Goal: Task Accomplishment & Management: Complete application form

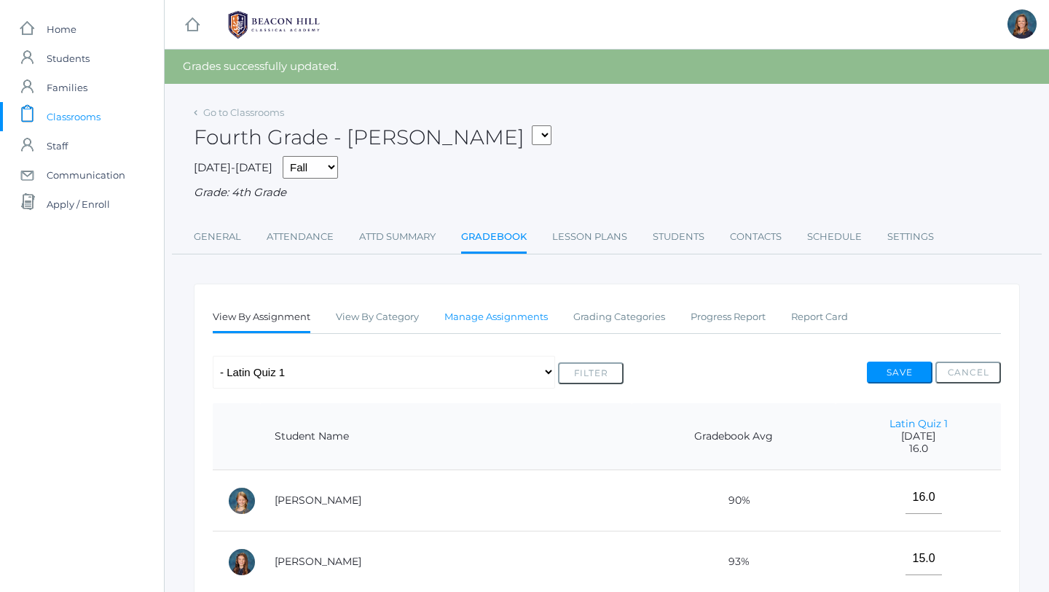
click at [533, 321] on link "Manage Assignments" at bounding box center [495, 316] width 103 height 29
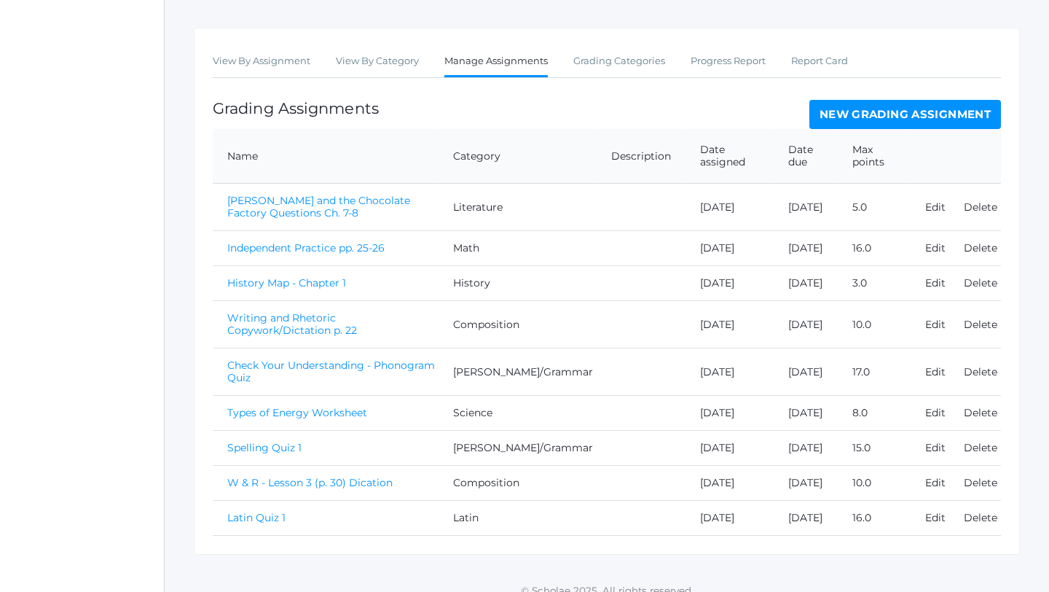
scroll to position [275, 0]
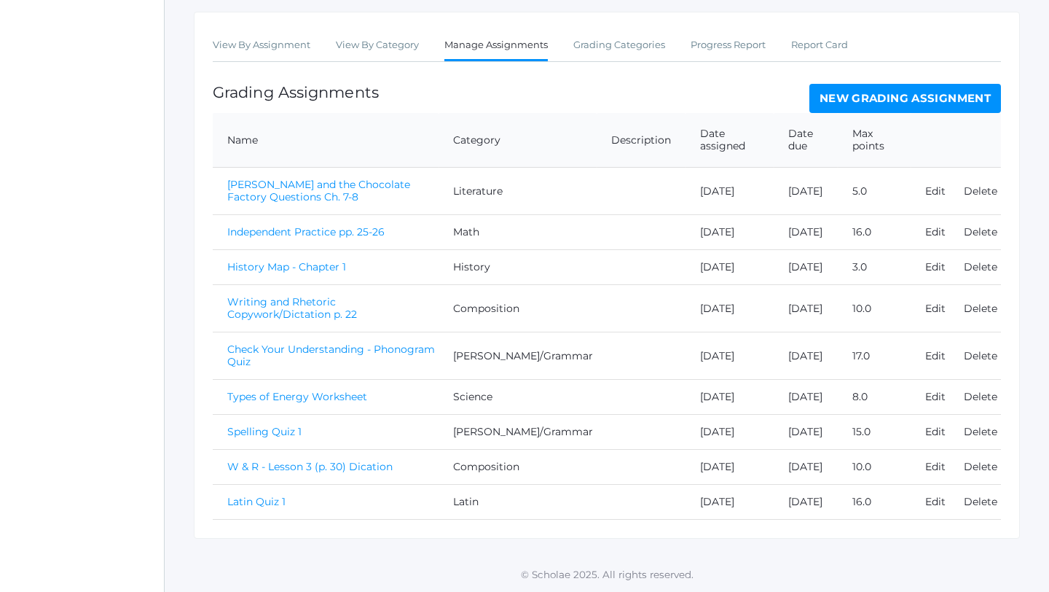
click at [886, 84] on link "New Grading Assignment" at bounding box center [905, 98] width 192 height 29
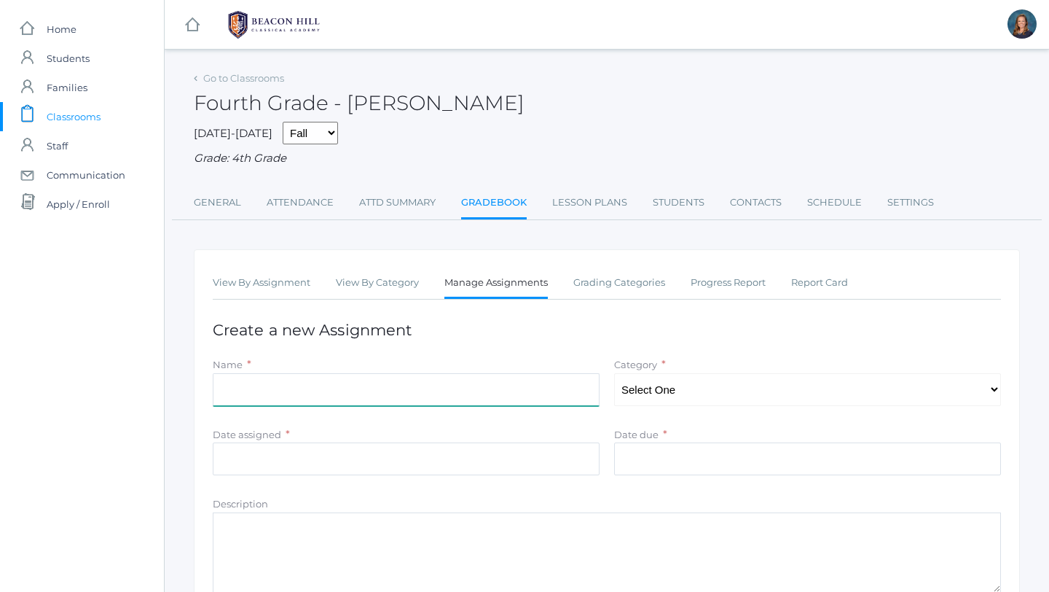
click at [259, 390] on input "Name" at bounding box center [406, 389] width 387 height 33
type input "Independent Practice pp. 39-40"
click at [685, 390] on select "Select One Composition Literature [PERSON_NAME]/Grammar Math Science History La…" at bounding box center [807, 389] width 387 height 33
select select "1127"
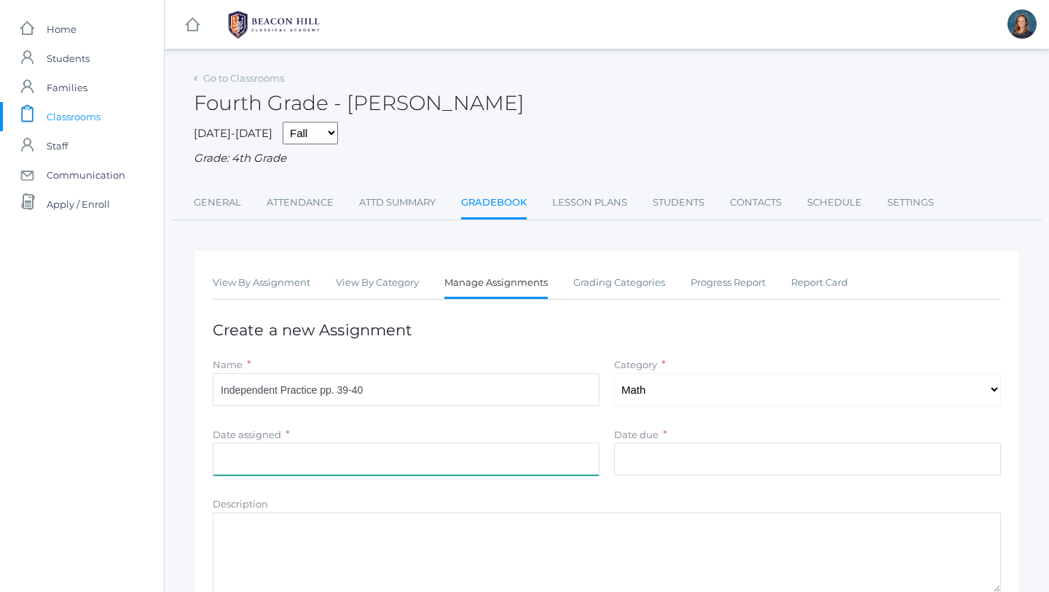
click at [519, 465] on input "Date assigned" at bounding box center [406, 458] width 387 height 33
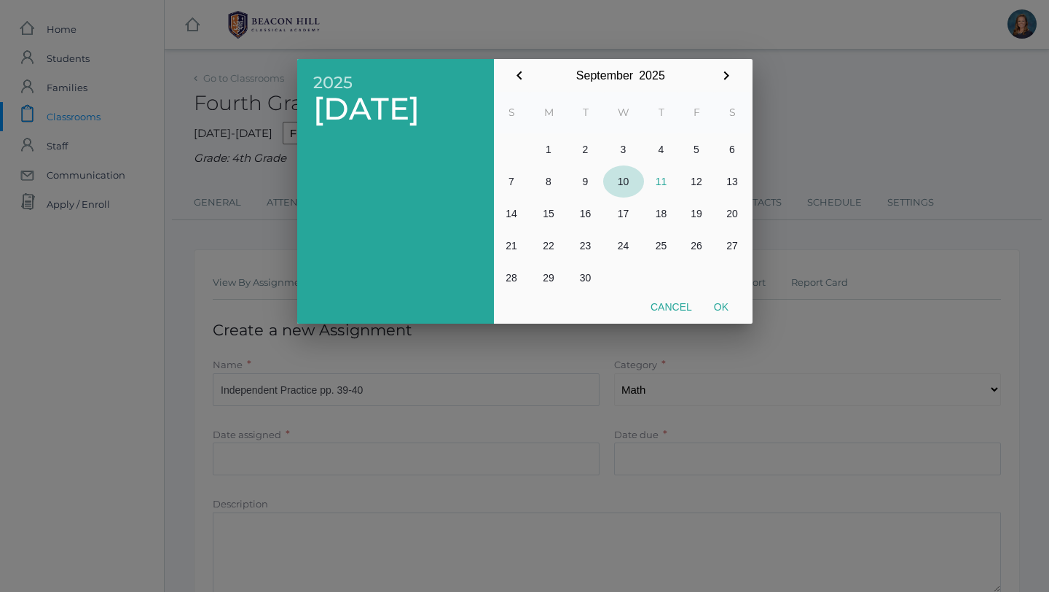
click at [622, 184] on button "10" at bounding box center [623, 181] width 41 height 32
click at [721, 307] on button "Ok" at bounding box center [721, 307] width 36 height 26
type input "[DATE]"
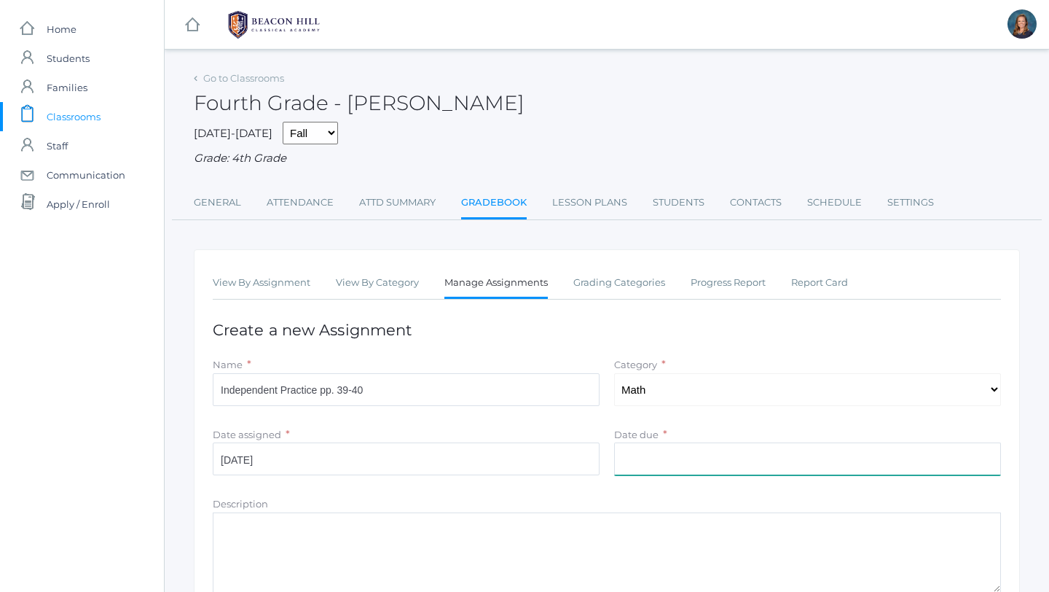
click at [638, 462] on input "Date due" at bounding box center [807, 458] width 387 height 33
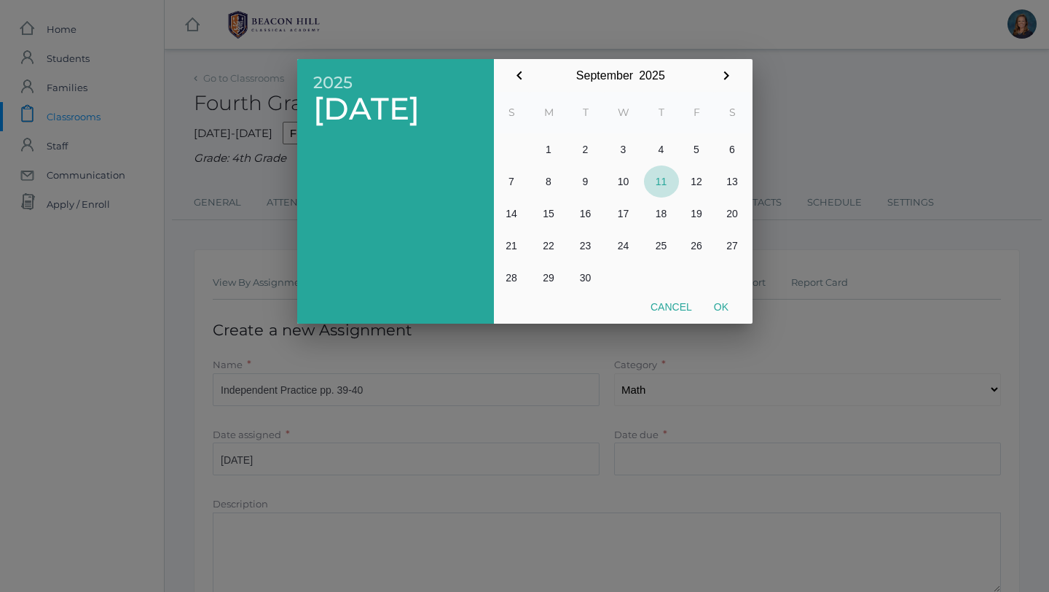
click at [664, 183] on button "11" at bounding box center [661, 181] width 35 height 32
click at [724, 299] on button "Ok" at bounding box center [721, 307] width 36 height 26
type input "[DATE]"
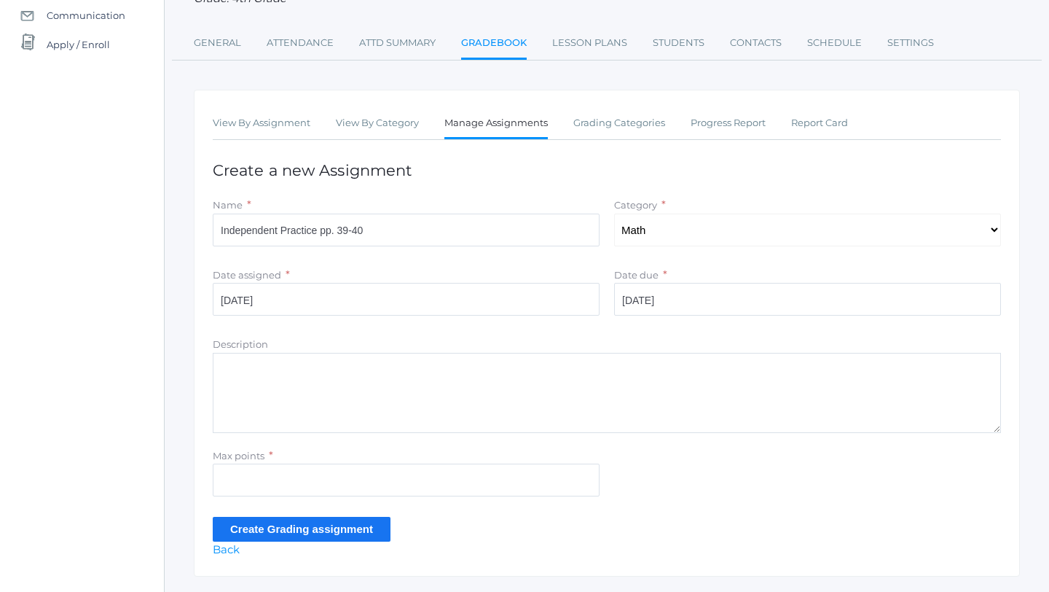
scroll to position [197, 0]
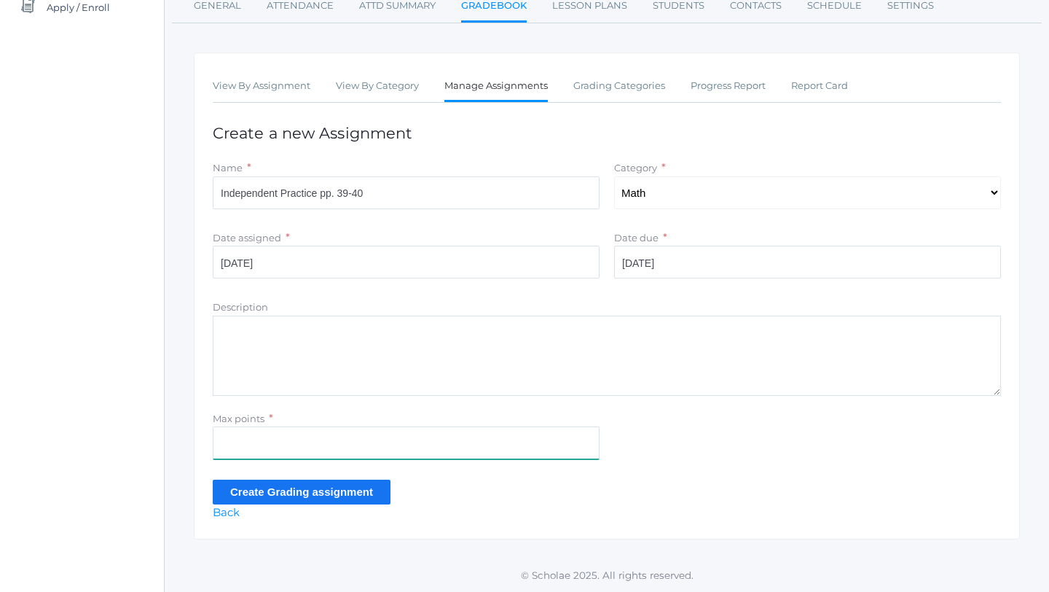
click at [245, 441] on input "Max points" at bounding box center [406, 442] width 387 height 33
type input "22"
click at [260, 493] on input "Create Grading assignment" at bounding box center [302, 491] width 178 height 24
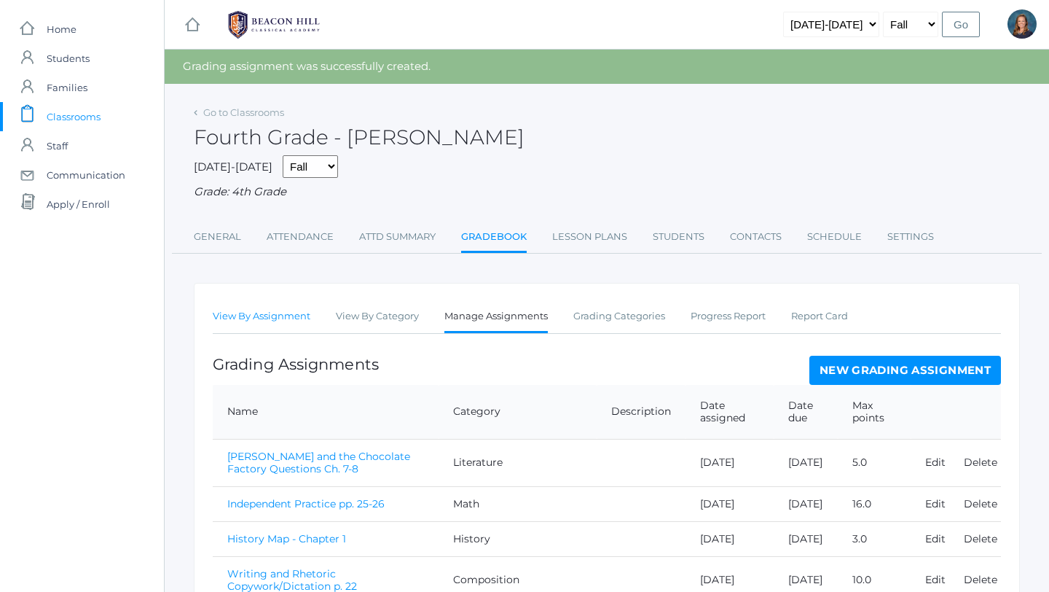
click at [272, 318] on link "View By Assignment" at bounding box center [262, 316] width 98 height 29
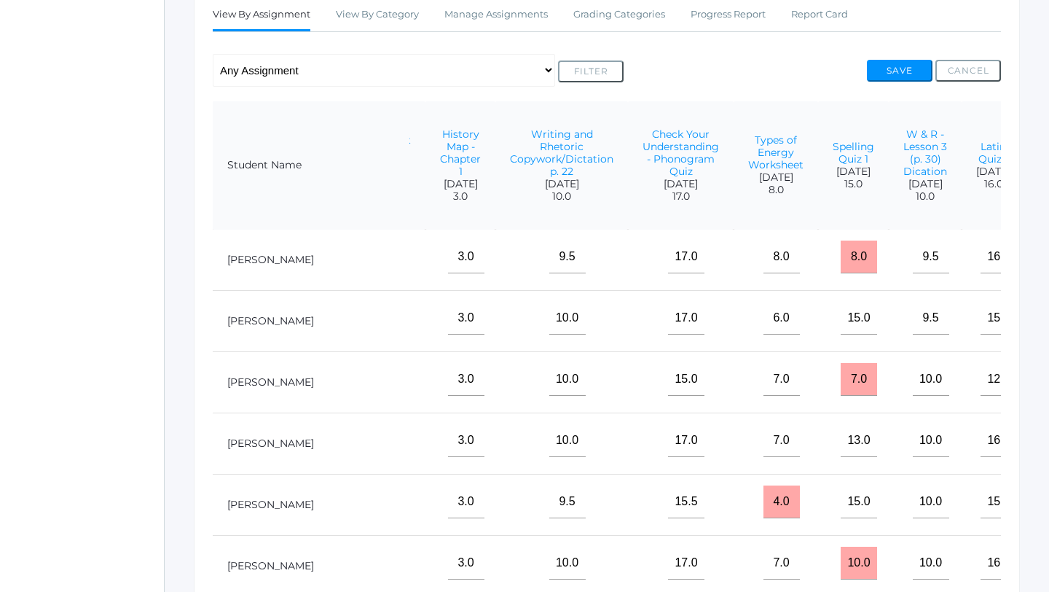
scroll to position [1, 350]
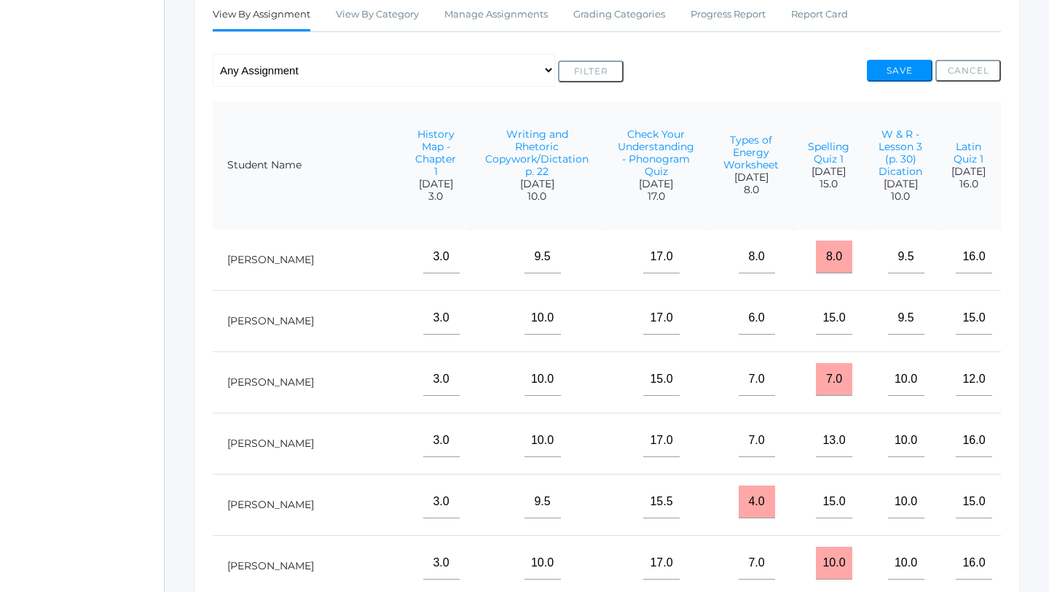
click at [1034, 269] on input"] "text" at bounding box center [1052, 256] width 36 height 33
type input"] "19"
click at [1034, 334] on input"] "text" at bounding box center [1052, 318] width 36 height 33
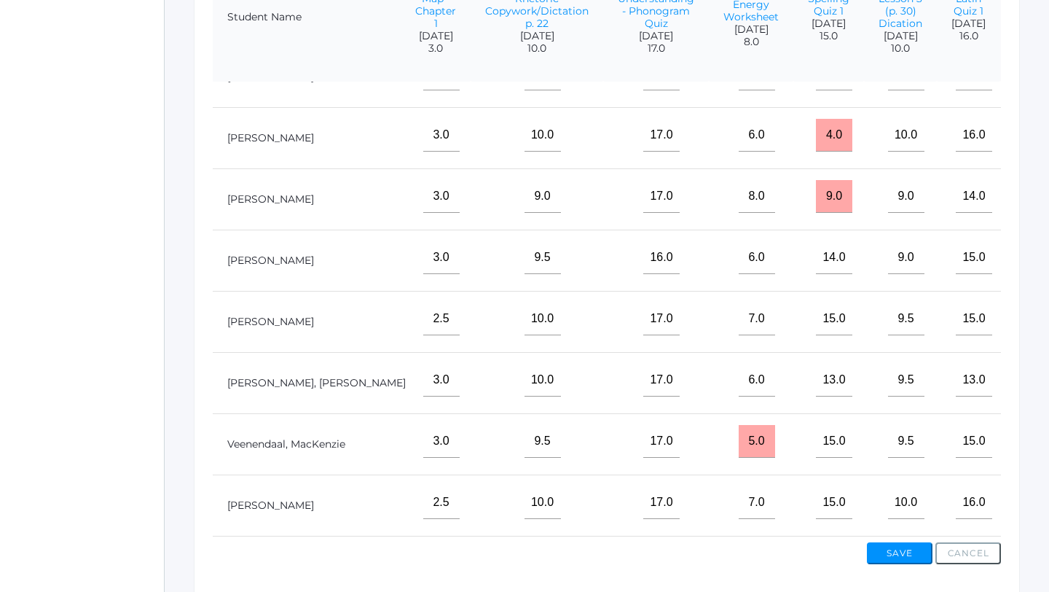
scroll to position [424, 0]
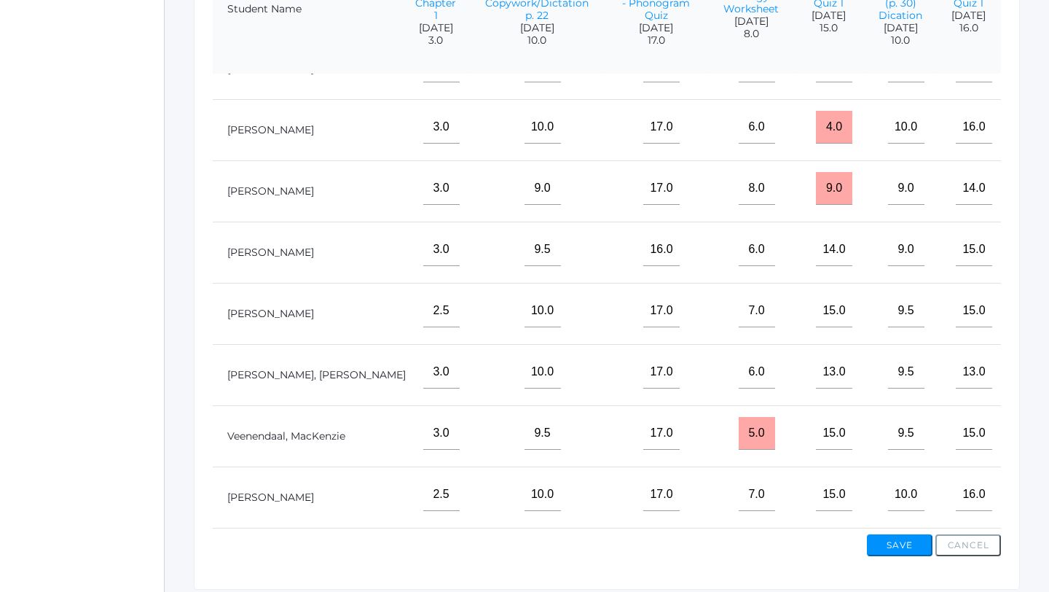
click at [1034, 503] on input"] "text" at bounding box center [1052, 494] width 36 height 33
type input"] "19.5"
click at [1034, 375] on input"] "text" at bounding box center [1052, 372] width 36 height 33
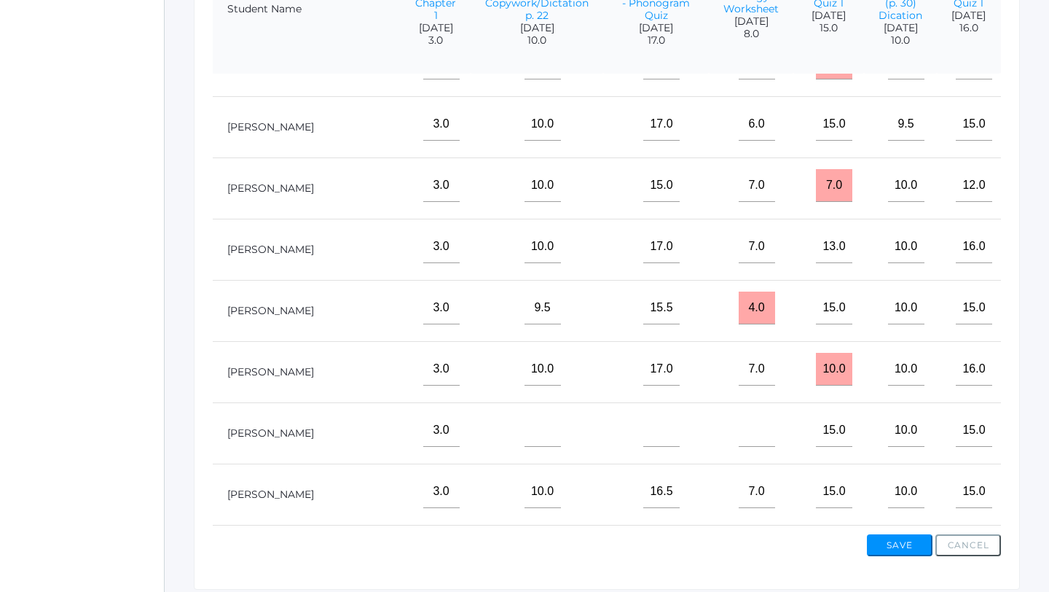
scroll to position [0, 350]
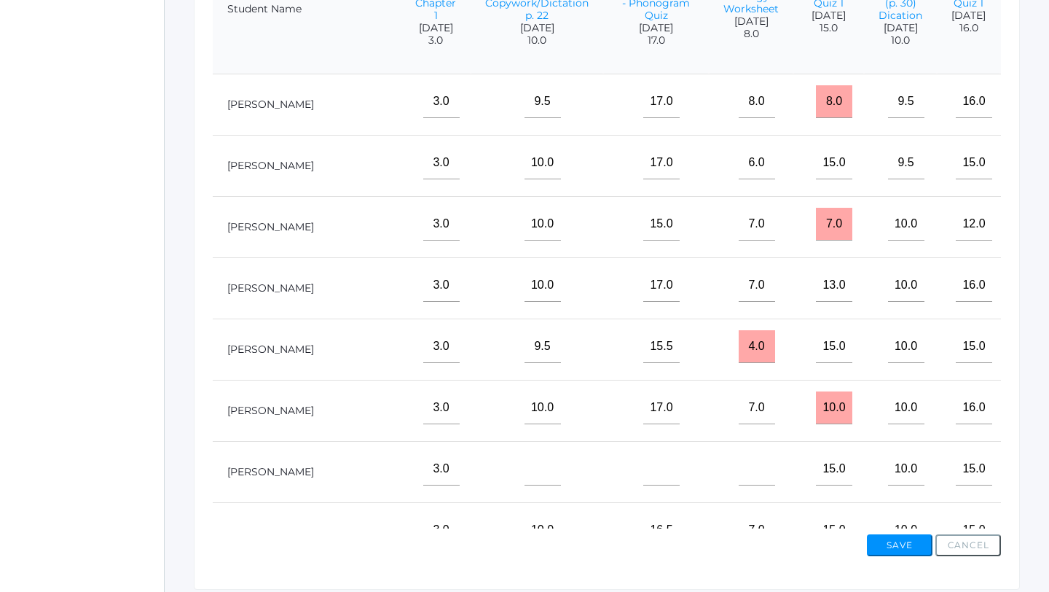
type input"] "20"
click at [1034, 179] on input"] "text" at bounding box center [1052, 162] width 36 height 33
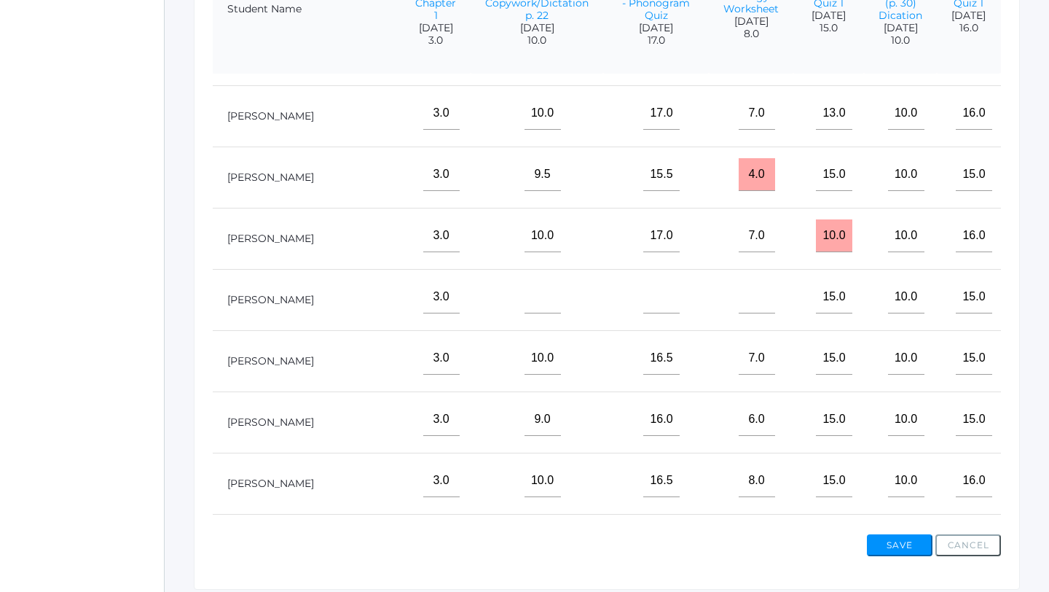
scroll to position [173, 350]
type input"] "20"
click at [1034, 435] on input"] "text" at bounding box center [1052, 418] width 36 height 33
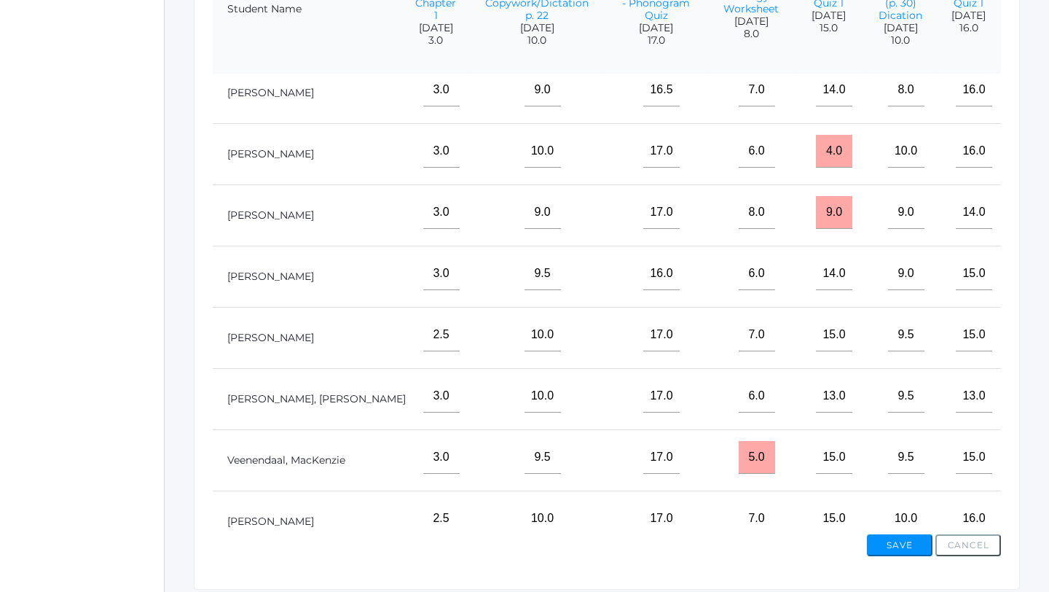
scroll to position [660, 350]
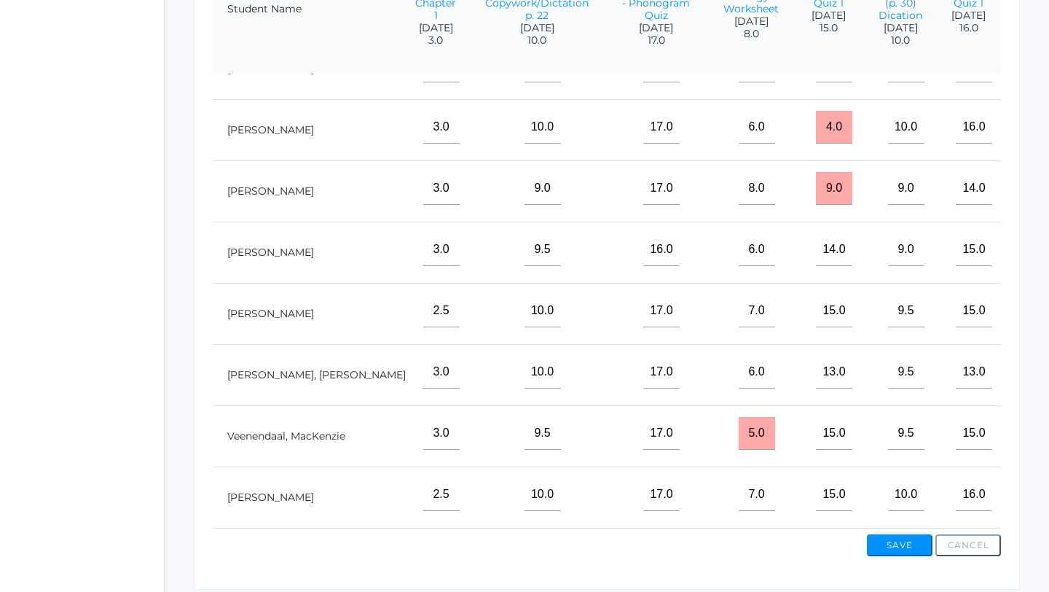
type input"] "21"
click at [1034, 302] on input"] "text" at bounding box center [1052, 310] width 36 height 33
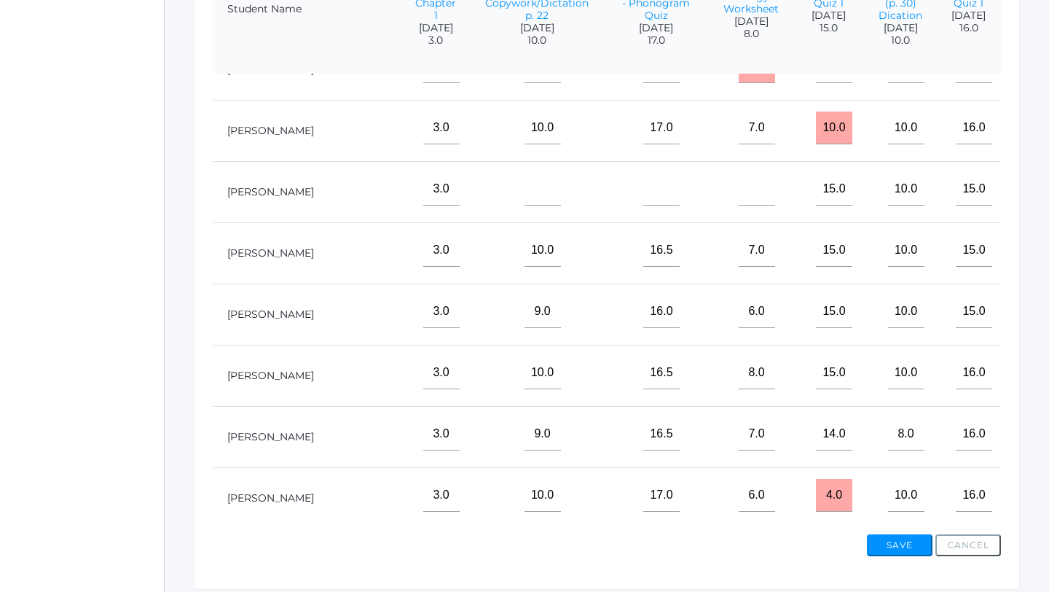
scroll to position [272, 350]
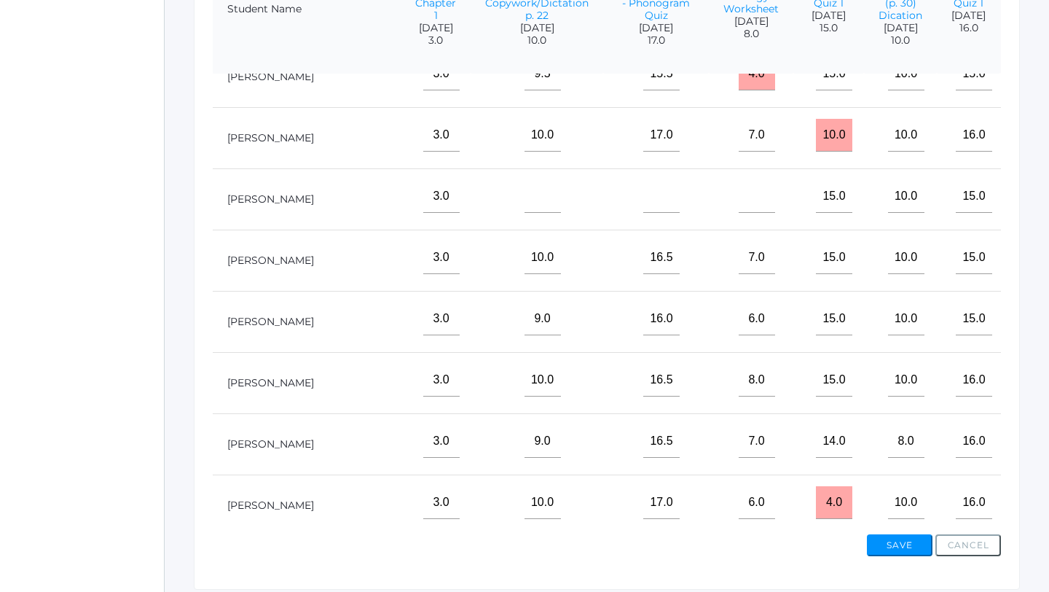
type input"] "18"
click at [1034, 213] on input"] "text" at bounding box center [1052, 196] width 36 height 33
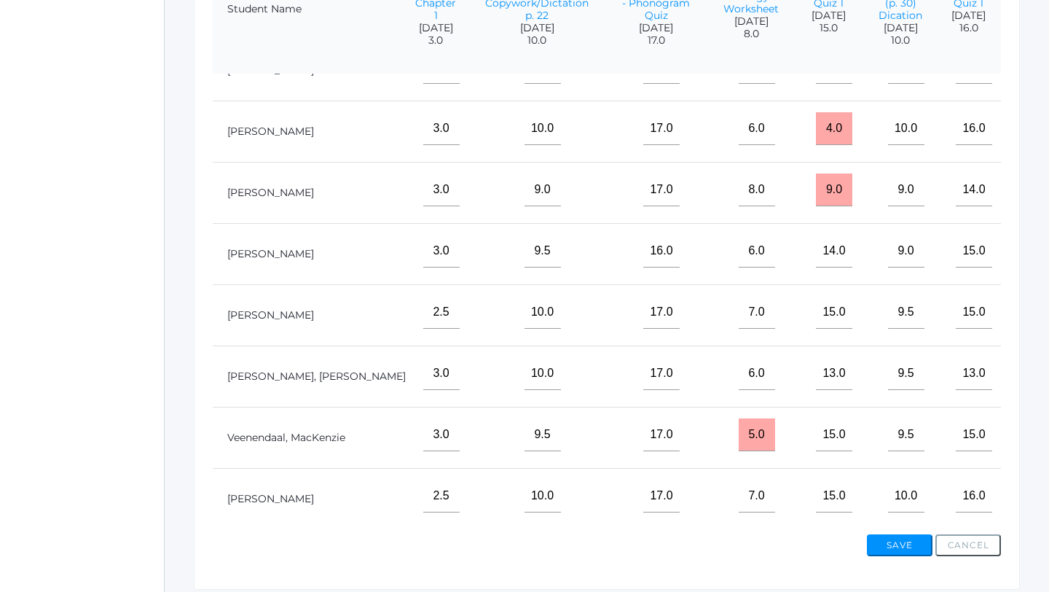
scroll to position [660, 350]
type input"] "20.5"
click at [1034, 439] on input"] "text" at bounding box center [1052, 433] width 36 height 33
type input"] "19"
click at [1034, 198] on input"] "text" at bounding box center [1052, 188] width 36 height 33
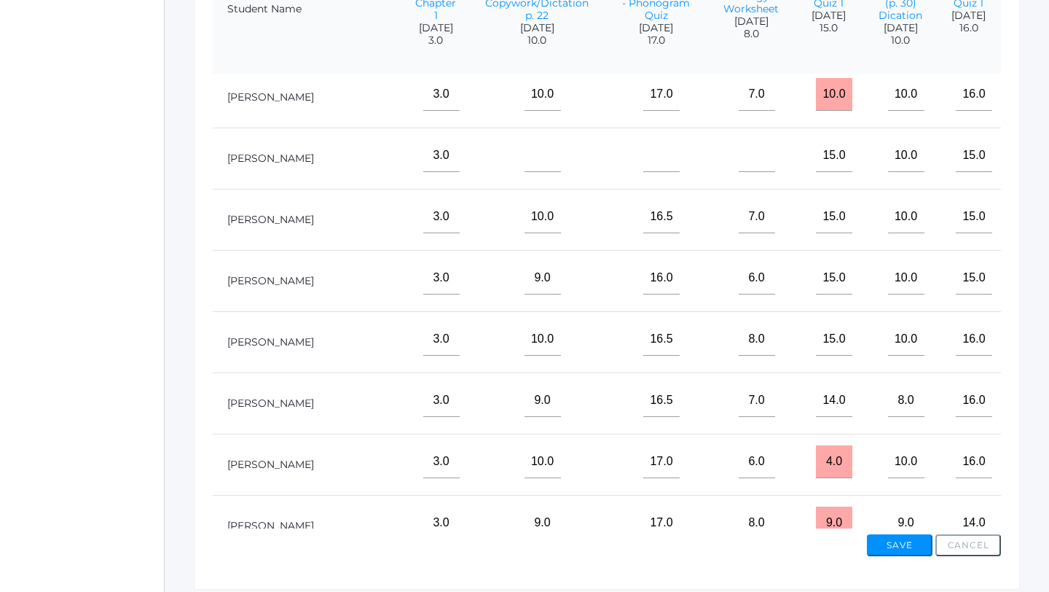
scroll to position [294, 350]
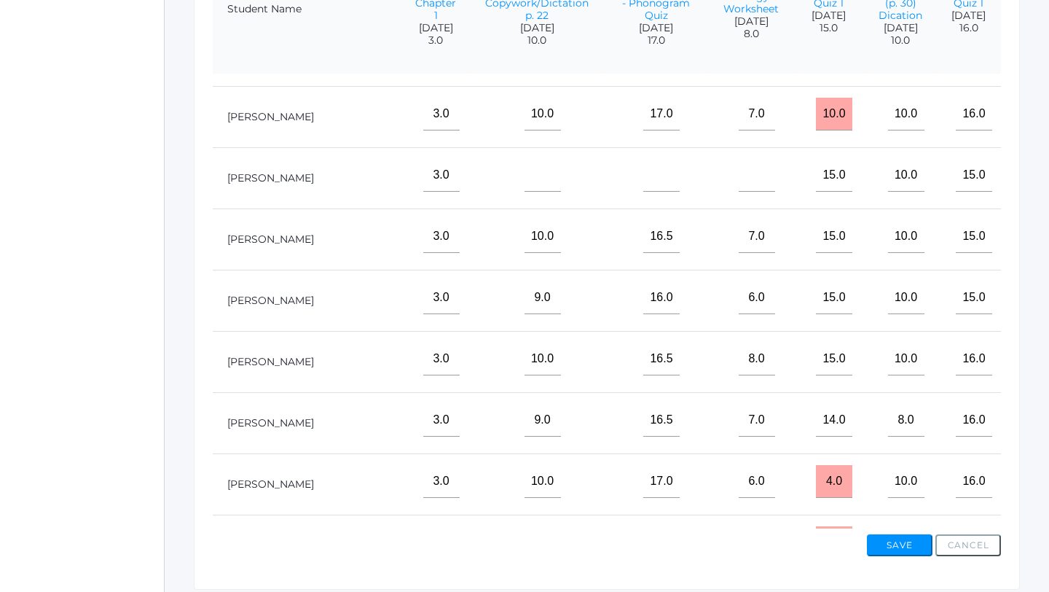
type input"] "14"
click at [1034, 252] on input"] "text" at bounding box center [1052, 236] width 36 height 33
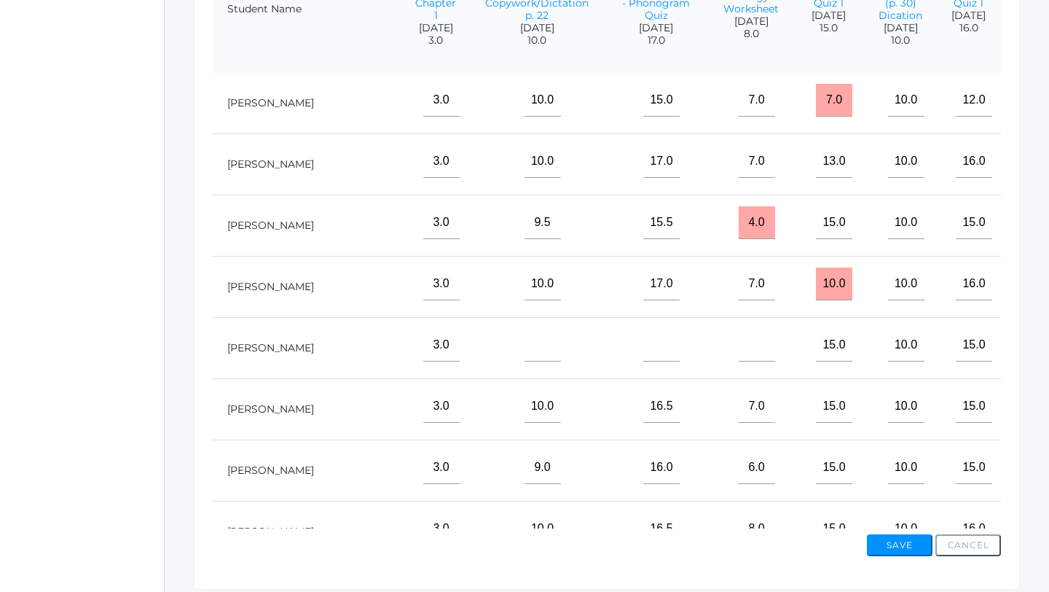
scroll to position [116, 350]
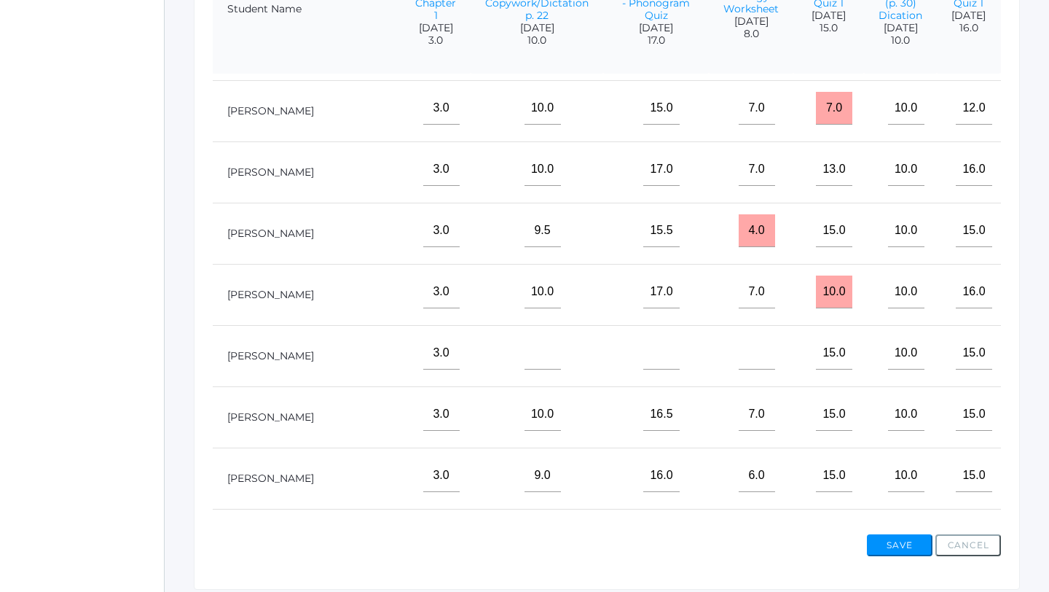
type input"] "20.5"
click at [1034, 185] on input"] "text" at bounding box center [1052, 169] width 36 height 33
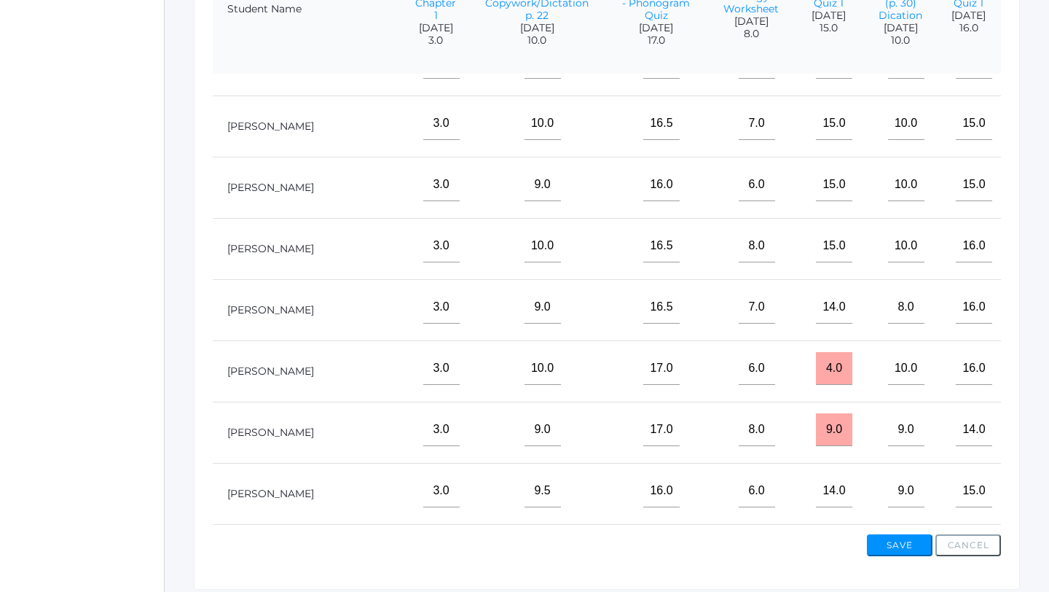
scroll to position [419, 350]
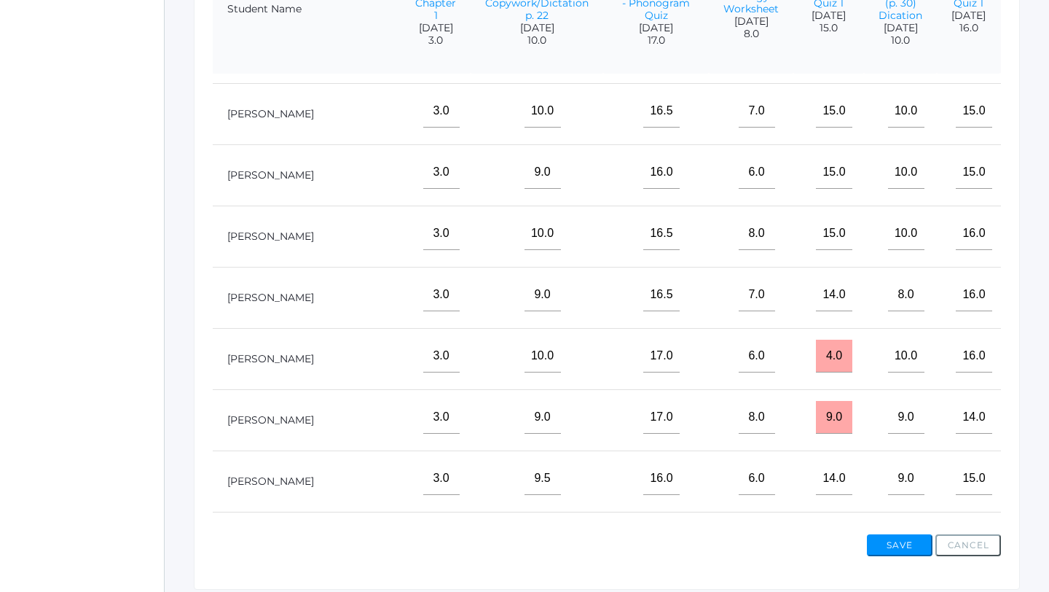
type input"] "21"
click at [1034, 372] on input"] "text" at bounding box center [1052, 355] width 36 height 33
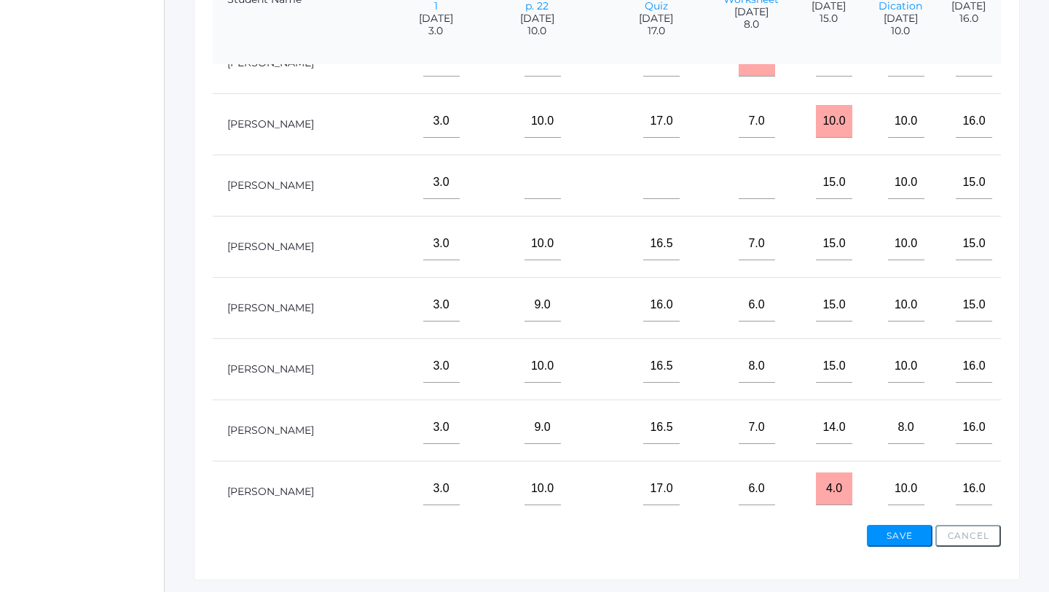
scroll to position [474, 0]
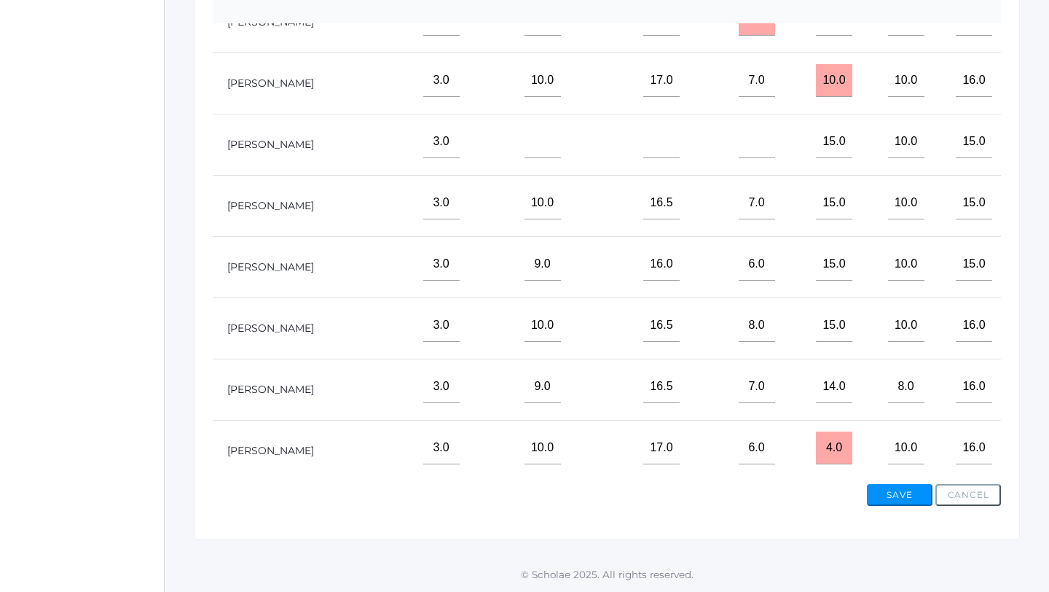
type input"] "20.5"
click at [896, 500] on button "Save" at bounding box center [900, 495] width 66 height 22
